Goal: Task Accomplishment & Management: Use online tool/utility

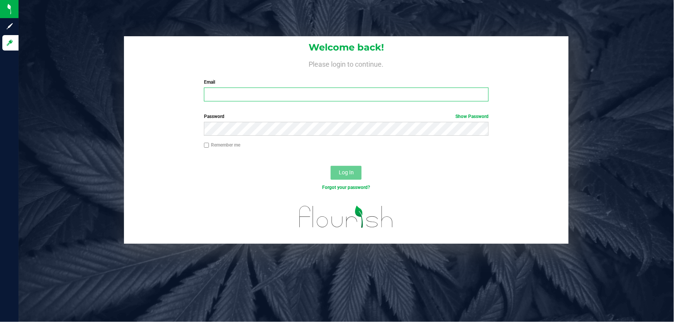
click at [290, 95] on input "Email" at bounding box center [346, 95] width 285 height 14
type input "[EMAIL_ADDRESS][DOMAIN_NAME]"
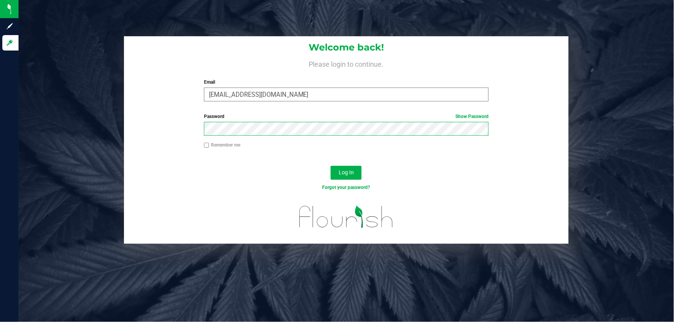
click at [330, 166] on button "Log In" at bounding box center [345, 173] width 31 height 14
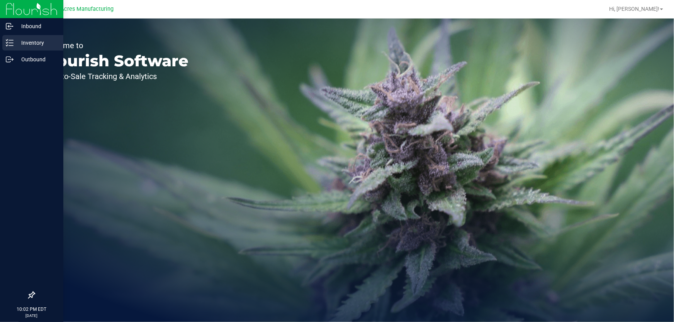
click at [14, 46] on p "Inventory" at bounding box center [37, 42] width 46 height 9
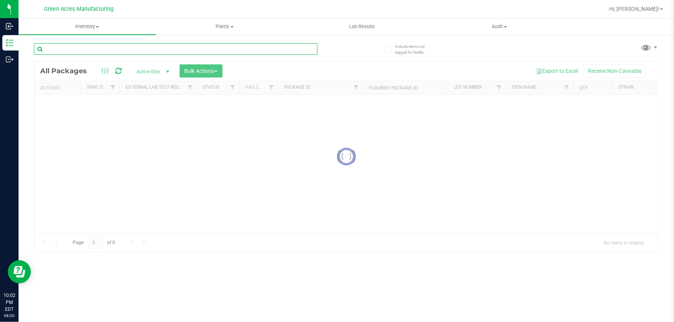
click at [173, 48] on input "text" at bounding box center [175, 49] width 283 height 12
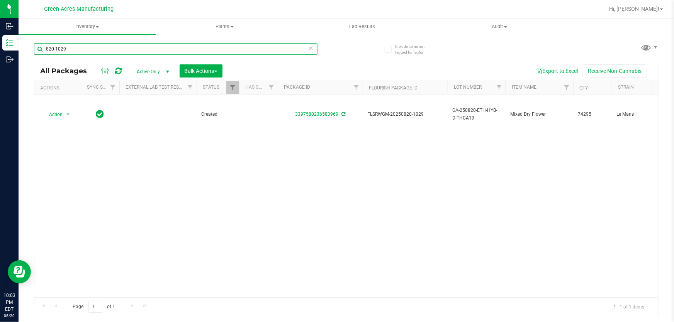
type input "820-1029"
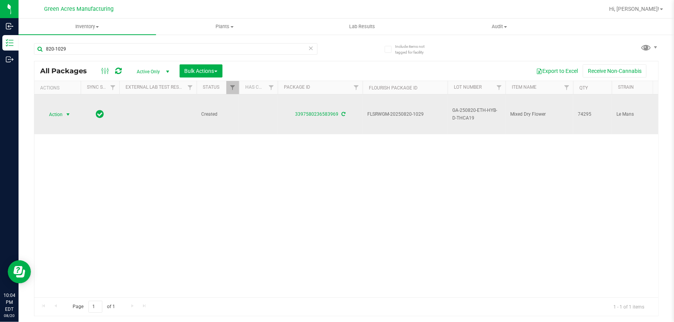
click at [63, 115] on span "select" at bounding box center [68, 114] width 10 height 11
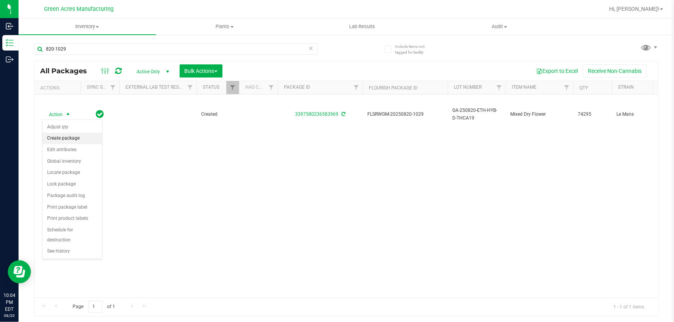
click at [66, 142] on li "Create package" at bounding box center [71, 139] width 59 height 12
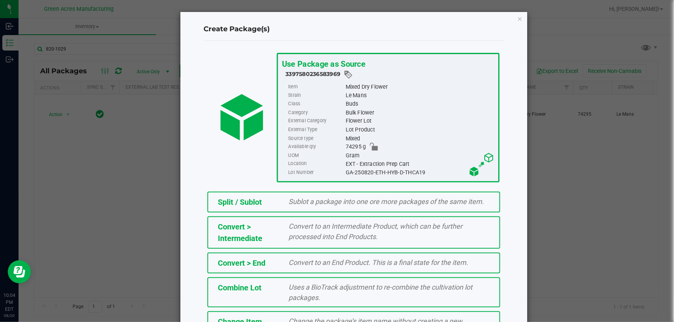
scroll to position [86, 0]
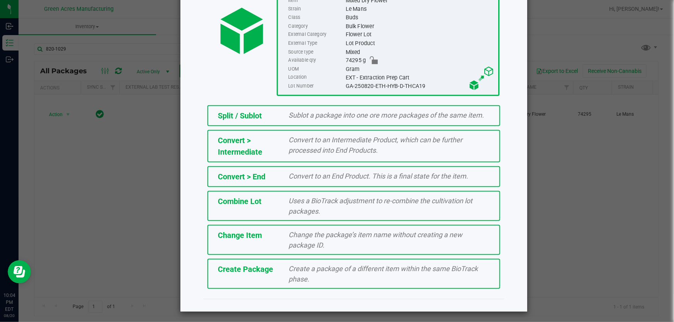
click at [350, 267] on span "Create a package of a different item within the same BioTrack phase." at bounding box center [383, 274] width 189 height 19
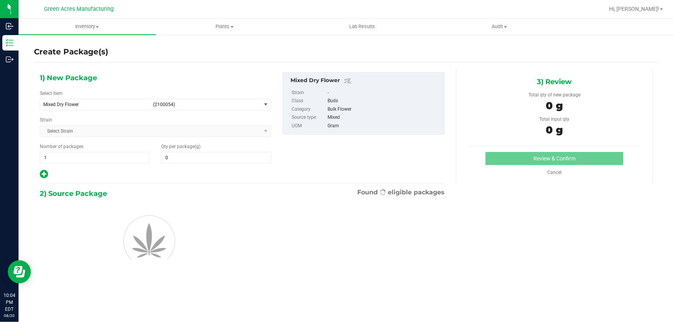
type input "0.0000"
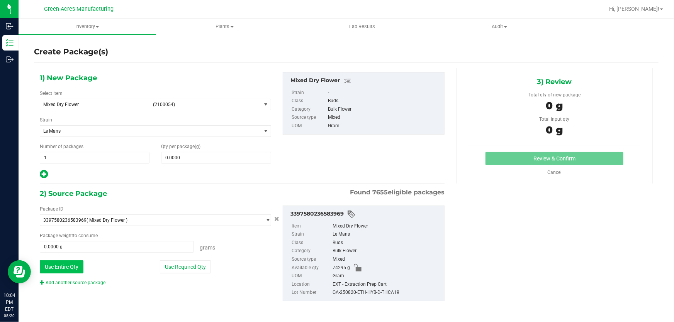
click at [66, 268] on button "Use Entire Qty" at bounding box center [62, 267] width 44 height 13
type input "74295.0000 g"
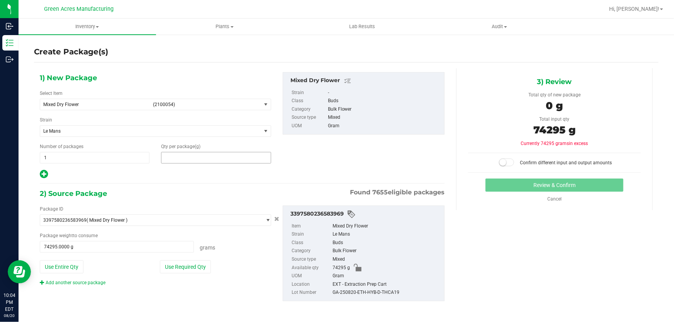
click at [250, 156] on span at bounding box center [216, 158] width 110 height 12
paste input "text"
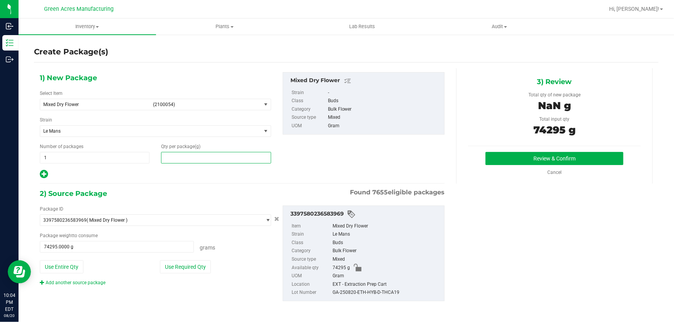
paste input "text"
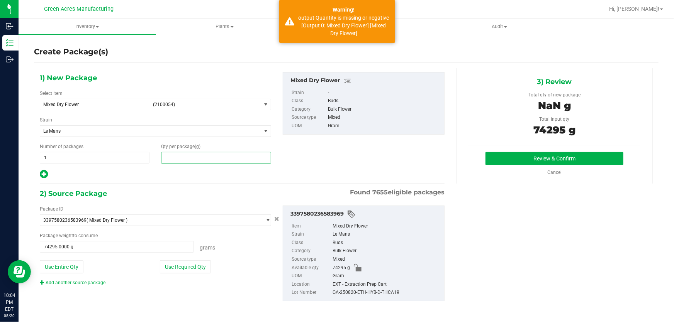
click at [251, 159] on input "text" at bounding box center [215, 157] width 109 height 11
paste input "text"
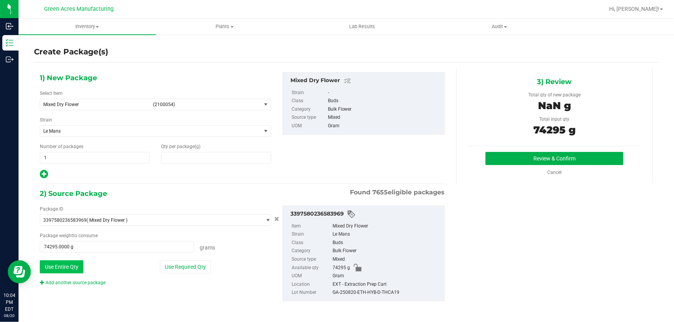
click at [69, 265] on button "Use Entire Qty" at bounding box center [62, 267] width 44 height 13
click at [220, 158] on span at bounding box center [216, 158] width 110 height 12
type input "0.0000"
click at [261, 102] on span "select" at bounding box center [266, 104] width 10 height 11
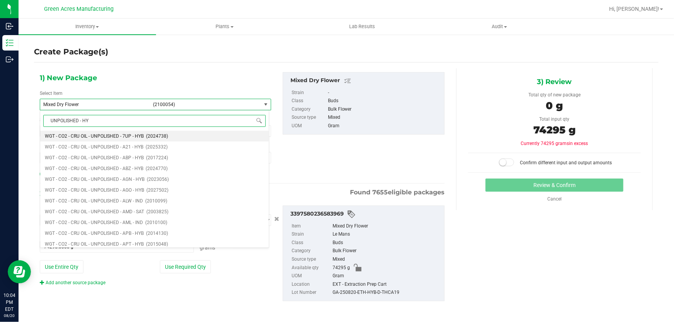
type input "UNPOLISHED - HYB"
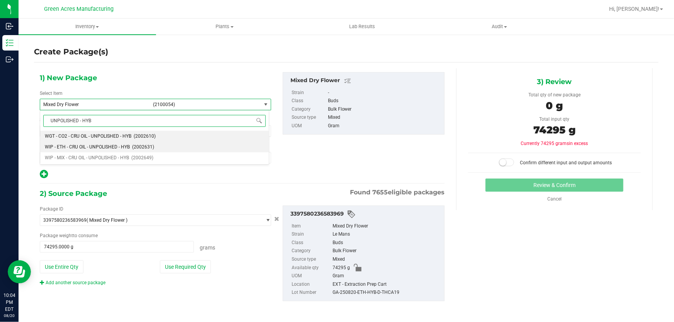
click at [119, 142] on li "WIP - ETH - CRU OIL - UNPOLISHED - HYB (2002631)" at bounding box center [154, 147] width 229 height 11
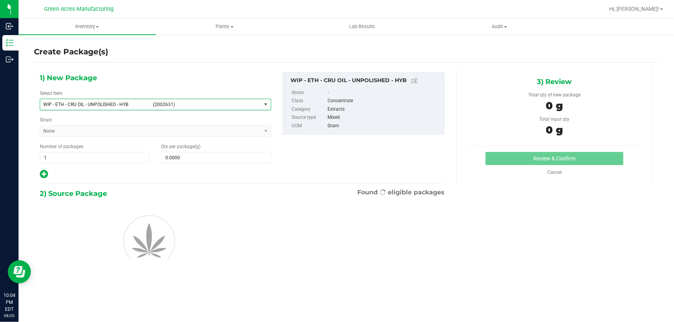
type input "0.0000"
click at [247, 154] on span at bounding box center [216, 158] width 110 height 12
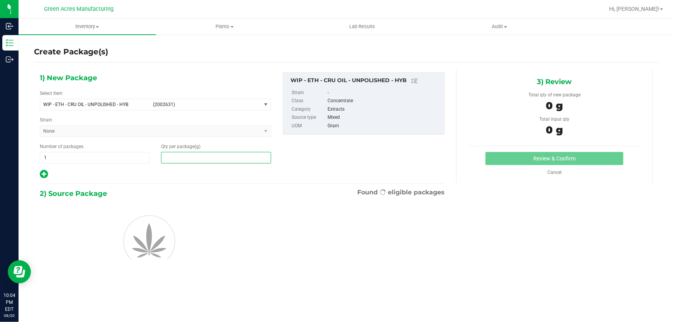
paste input "text"
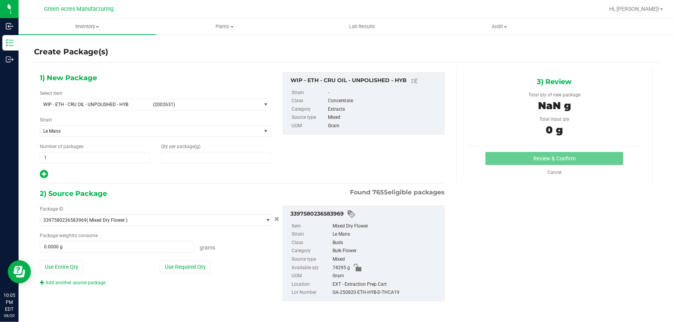
click at [241, 142] on div "1) New Package Select Item WIP - ETH - CRU OIL - UNPOLISHED - HYB (2002631) WIP…" at bounding box center [155, 125] width 243 height 107
click at [242, 152] on span at bounding box center [216, 158] width 110 height 12
paste input "74295"
type input "74295"
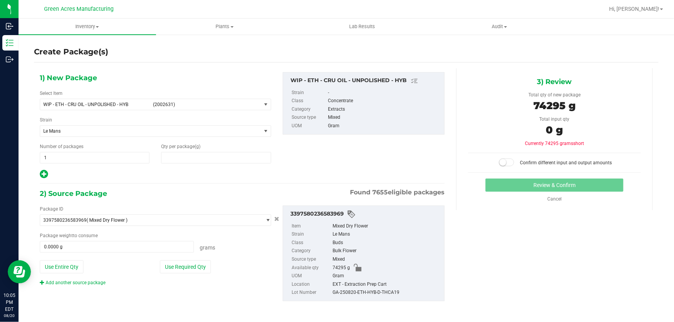
type input "74,295.0000"
click at [228, 156] on span "74,295.0000 74295" at bounding box center [216, 158] width 110 height 12
click at [228, 156] on input "74295" at bounding box center [215, 157] width 109 height 11
paste input "12397.13"
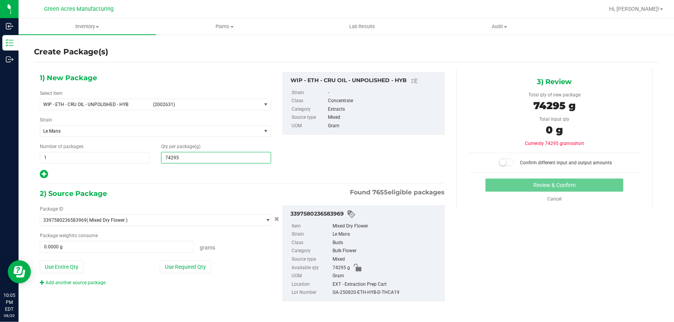
type input "12397.13"
type input "12,397.1300"
click at [71, 258] on div "Package ID 3397580236583969 ( Mixed Dry Flower ) 0000518841815896 0001495023488…" at bounding box center [155, 246] width 243 height 81
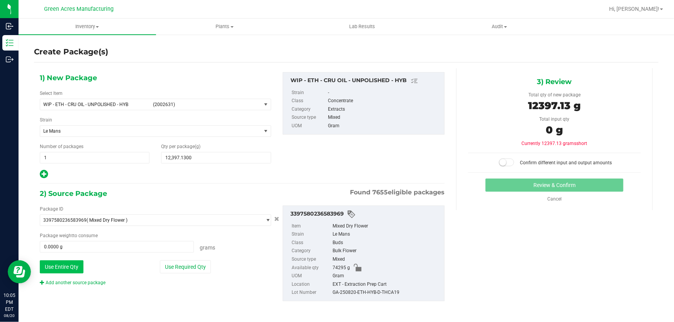
click at [71, 265] on button "Use Entire Qty" at bounding box center [62, 267] width 44 height 13
type input "74295.0000 g"
click at [510, 160] on span at bounding box center [506, 163] width 15 height 8
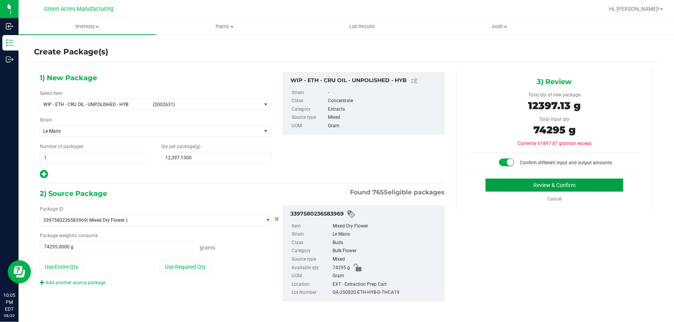
click at [506, 184] on button "Review & Confirm" at bounding box center [554, 185] width 138 height 13
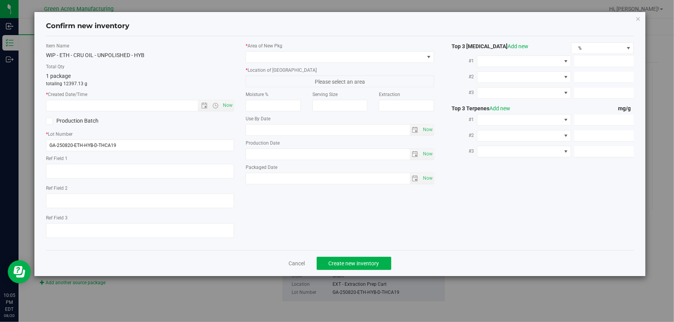
type textarea "20.6%/2.36% Terps"
type textarea "1.35"
click at [176, 142] on input "GA-250820-ETH-HYB-D-THCA19" at bounding box center [140, 146] width 188 height 12
click at [229, 103] on span "Now" at bounding box center [227, 105] width 13 height 11
type input "[DATE] 10:05 PM"
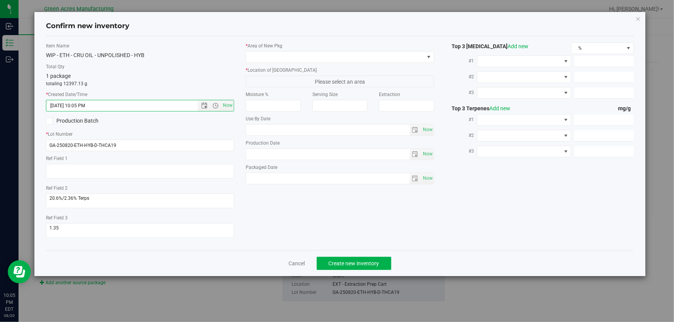
click at [293, 64] on div "* Area of [GEOGRAPHIC_DATA] * Location of [GEOGRAPHIC_DATA] Please select an ar…" at bounding box center [340, 115] width 200 height 146
click at [293, 60] on span at bounding box center [335, 57] width 178 height 11
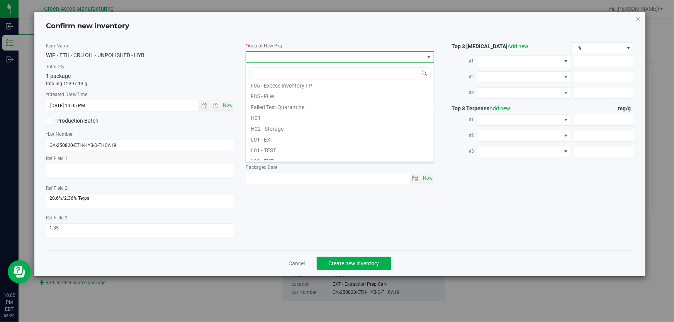
scroll to position [105, 0]
click at [298, 151] on li "L03 - EXT" at bounding box center [340, 156] width 188 height 11
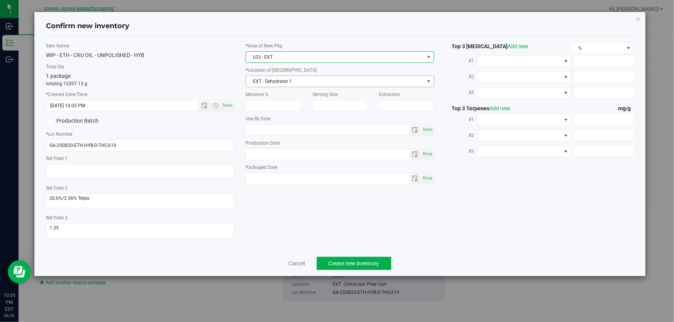
click at [308, 84] on span "EXT - Dehydrator 1" at bounding box center [335, 81] width 178 height 11
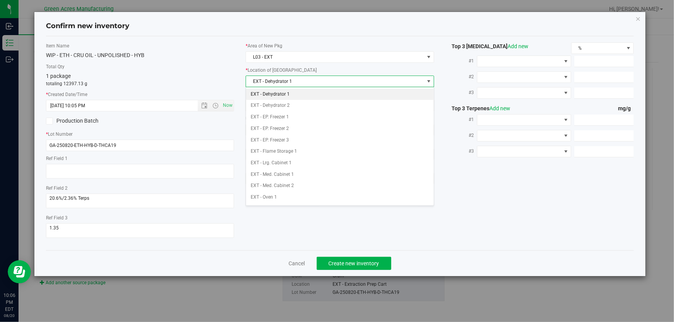
click at [380, 35] on div "Confirm new inventory" at bounding box center [340, 27] width 588 height 20
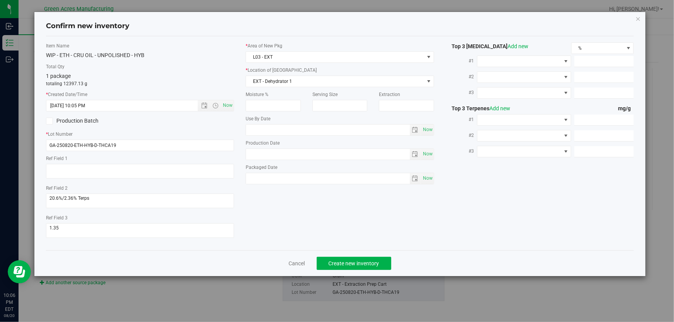
click at [370, 67] on label "* Location of [GEOGRAPHIC_DATA]" at bounding box center [340, 70] width 188 height 7
click at [373, 58] on span "L03 - EXT" at bounding box center [335, 57] width 178 height 11
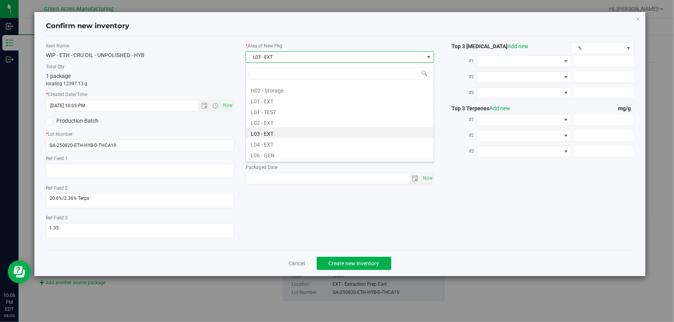
scroll to position [142, 0]
click at [300, 134] on li "L04 - EXT" at bounding box center [340, 130] width 188 height 11
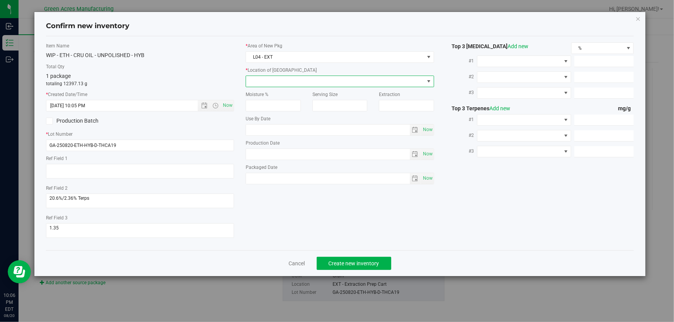
click at [329, 79] on span at bounding box center [335, 81] width 178 height 11
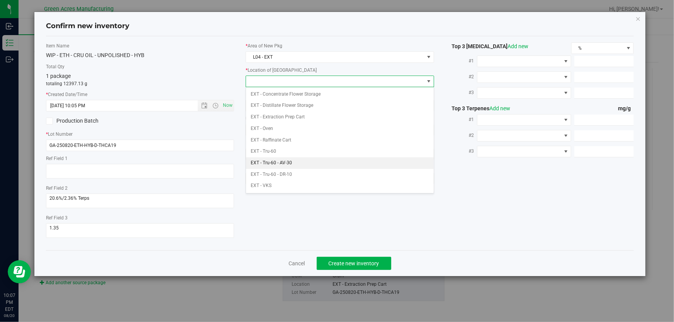
click at [305, 162] on li "EXT - Tru-60 - AV-30" at bounding box center [340, 163] width 188 height 12
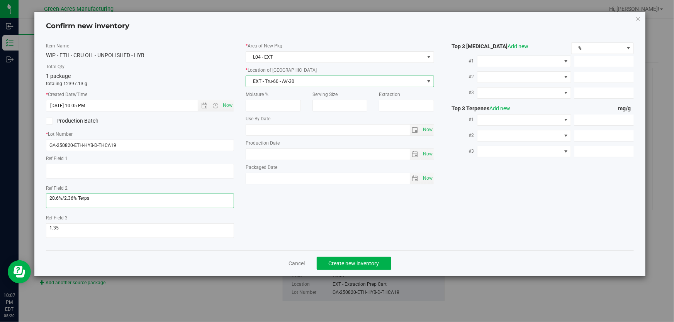
click at [164, 203] on textarea at bounding box center [140, 201] width 188 height 15
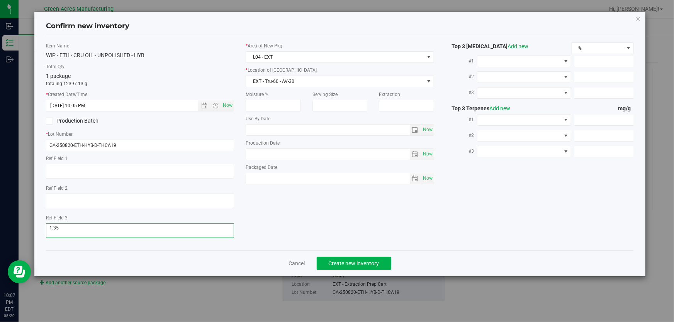
click at [115, 233] on textarea at bounding box center [140, 231] width 188 height 15
click at [378, 228] on div "Item Name WIP - ETH - CRU OIL - UNPOLISHED - HYB Total Qty 1 package totaling 1…" at bounding box center [339, 143] width 599 height 202
click at [394, 259] on div "Cancel Create new inventory" at bounding box center [340, 264] width 588 height 26
click at [386, 261] on button "Create new inventory" at bounding box center [354, 263] width 75 height 13
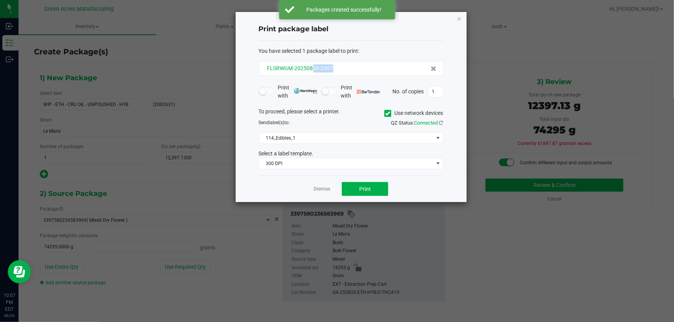
drag, startPoint x: 328, startPoint y: 68, endPoint x: 311, endPoint y: 70, distance: 17.4
click at [311, 70] on div "FLSRWGM-20250820-2367" at bounding box center [350, 68] width 171 height 8
copy span "20-2367"
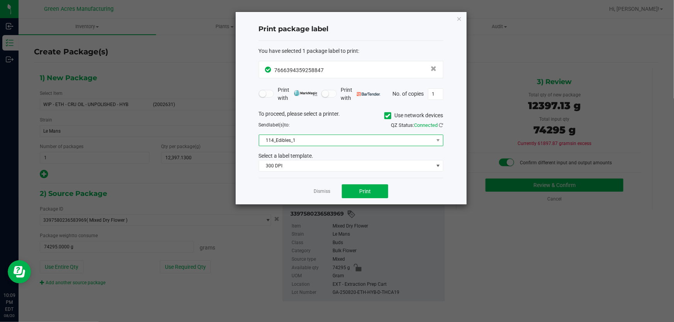
click at [394, 138] on span "114_Edibles_1" at bounding box center [346, 140] width 174 height 11
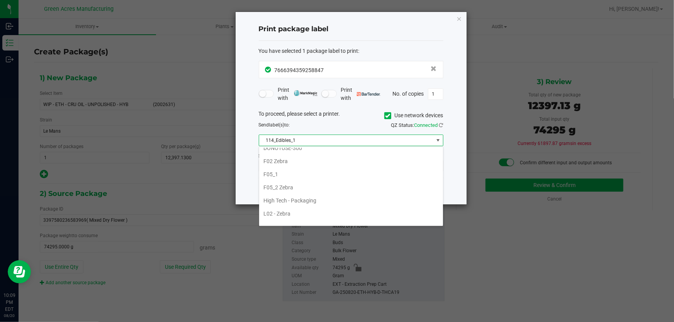
scroll to position [246, 0]
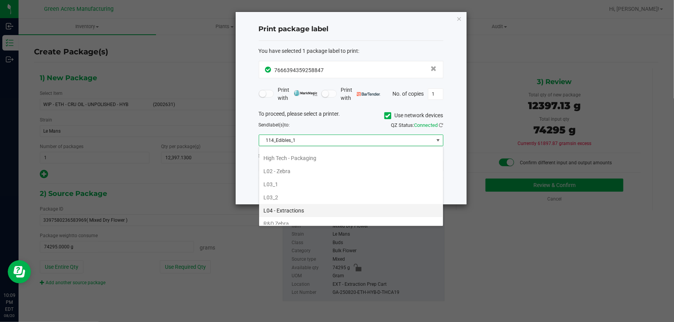
click at [311, 212] on li "L04 - Extractions" at bounding box center [351, 210] width 184 height 13
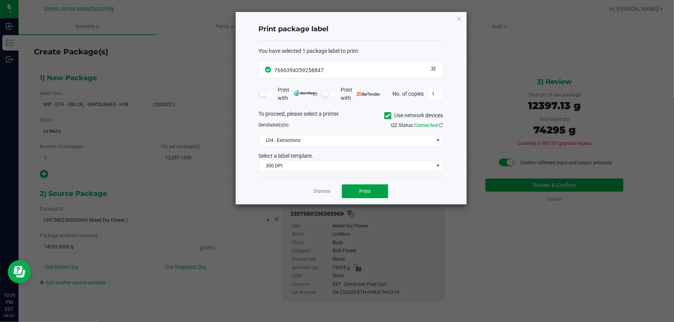
click at [386, 186] on button "Print" at bounding box center [365, 192] width 46 height 14
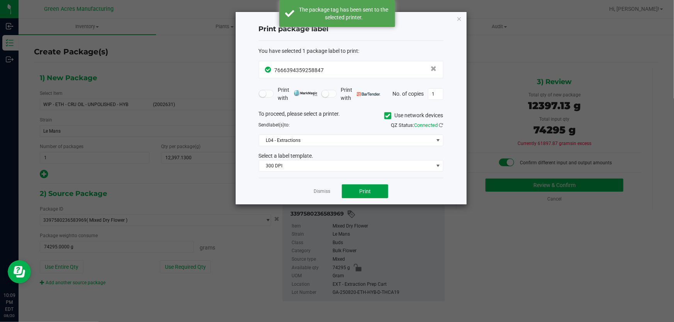
click at [377, 190] on button "Print" at bounding box center [365, 192] width 46 height 14
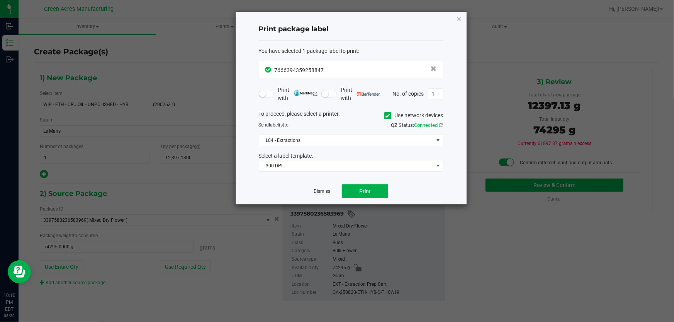
click at [324, 194] on link "Dismiss" at bounding box center [321, 191] width 17 height 7
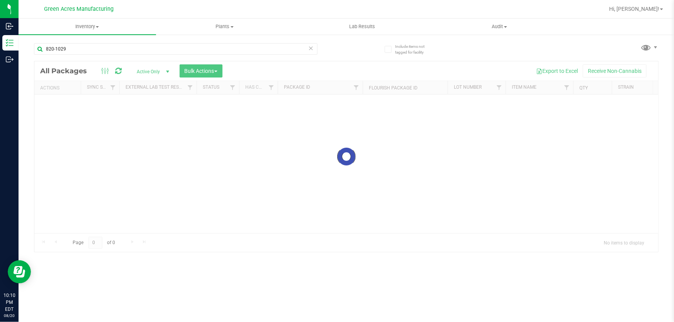
drag, startPoint x: 242, startPoint y: 122, endPoint x: 245, endPoint y: 112, distance: 10.7
click at [245, 112] on div at bounding box center [345, 156] width 623 height 191
